Goal: Use online tool/utility: Utilize a website feature to perform a specific function

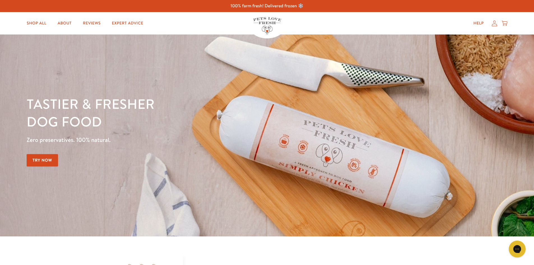
click at [49, 157] on link "Try Now" at bounding box center [42, 160] width 31 height 13
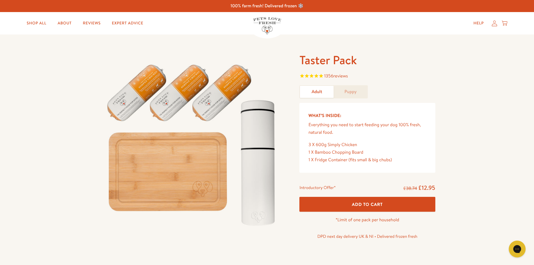
click at [342, 92] on link "Puppy" at bounding box center [350, 92] width 34 height 12
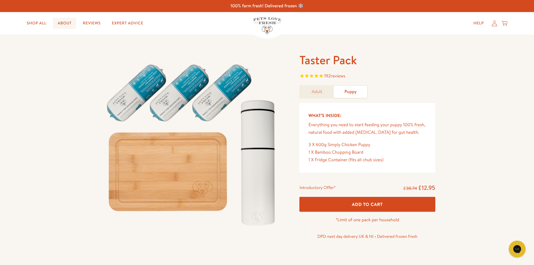
click at [60, 23] on link "About" at bounding box center [64, 23] width 23 height 11
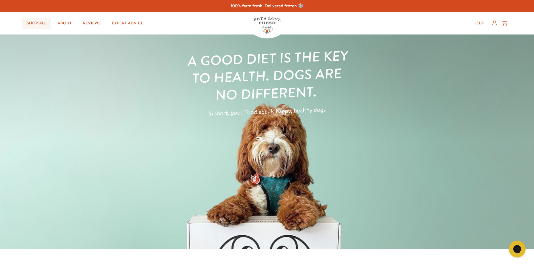
click at [42, 23] on link "Shop All" at bounding box center [36, 23] width 29 height 11
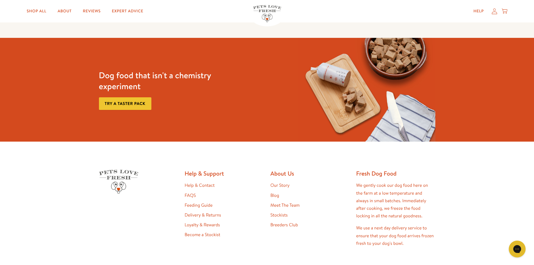
scroll to position [868, 0]
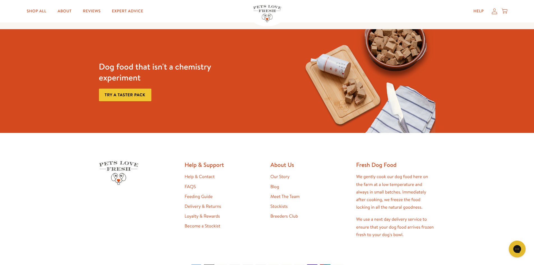
click at [192, 186] on link "FAQS" at bounding box center [190, 186] width 11 height 6
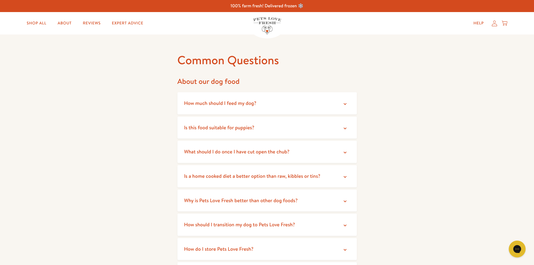
click at [343, 103] on icon at bounding box center [345, 104] width 6 height 6
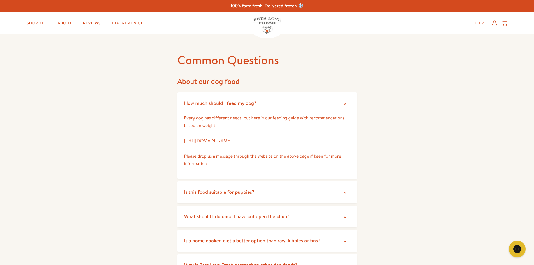
click at [231, 141] on link "[URL][DOMAIN_NAME]" at bounding box center [207, 141] width 47 height 6
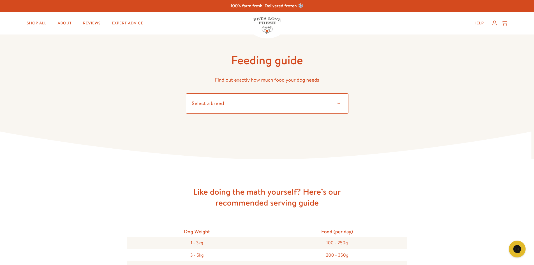
click at [288, 105] on select "Select a breed" at bounding box center [267, 103] width 162 height 20
select select "16"
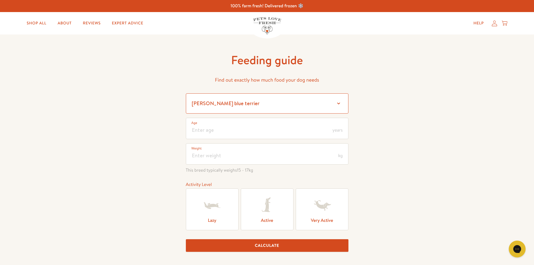
click at [239, 95] on select "Select a breed Affenpinscher Afghan hound Airedale terrier Akita Alaskan Malamu…" at bounding box center [267, 103] width 162 height 20
click at [260, 133] on input "number" at bounding box center [267, 128] width 162 height 21
type input ".5"
type input "7"
click at [326, 215] on icon at bounding box center [322, 205] width 22 height 22
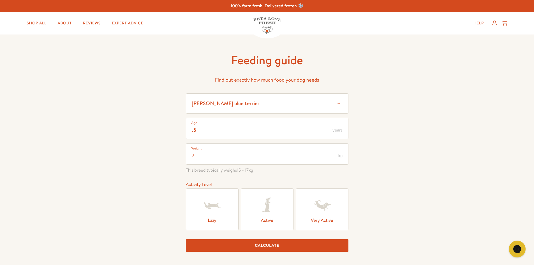
click at [0, 0] on input "Very Active" at bounding box center [0, 0] width 0 height 0
click at [277, 247] on button "Calculate" at bounding box center [267, 245] width 162 height 13
drag, startPoint x: 211, startPoint y: 137, endPoint x: 207, endPoint y: 137, distance: 3.4
click at [207, 137] on input ".5" at bounding box center [267, 128] width 162 height 21
drag, startPoint x: 197, startPoint y: 132, endPoint x: 189, endPoint y: 132, distance: 7.8
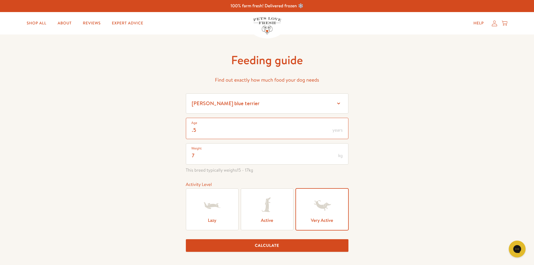
click at [189, 132] on input ".5" at bounding box center [267, 128] width 162 height 21
click at [196, 130] on input ".5" at bounding box center [267, 128] width 162 height 21
click at [263, 243] on button "Calculate" at bounding box center [267, 245] width 162 height 13
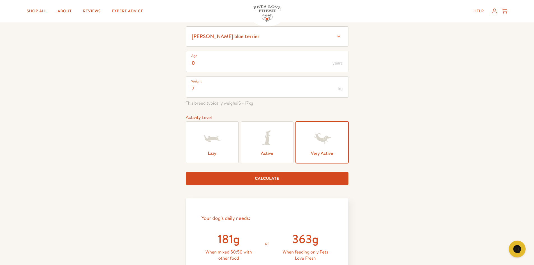
scroll to position [65, 0]
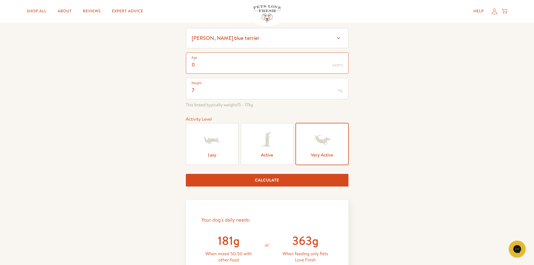
drag, startPoint x: 194, startPoint y: 65, endPoint x: 184, endPoint y: 64, distance: 9.8
click at [184, 64] on div "Feeding guide Find out exactly how much food your dog needs Select a breed Affe…" at bounding box center [267, 210] width 534 height 482
type input "1"
click at [267, 180] on button "Calculate" at bounding box center [267, 180] width 162 height 13
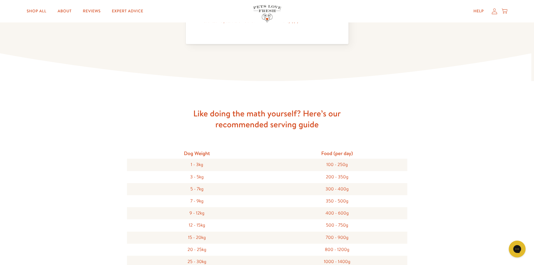
scroll to position [436, 0]
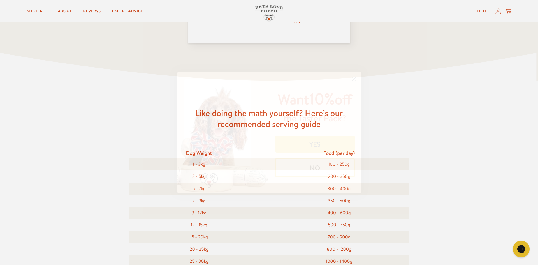
drag, startPoint x: 353, startPoint y: 77, endPoint x: 318, endPoint y: 41, distance: 50.5
click at [352, 77] on circle "Close dialog" at bounding box center [353, 79] width 9 height 9
